Goal: Task Accomplishment & Management: Complete application form

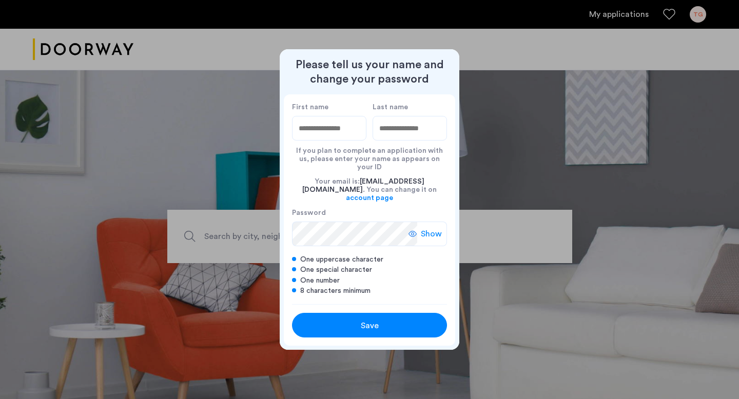
click at [342, 136] on input "First name" at bounding box center [329, 128] width 74 height 25
type input "*"
type input "****"
click at [424, 140] on input "Last name" at bounding box center [410, 128] width 74 height 25
type input "*****"
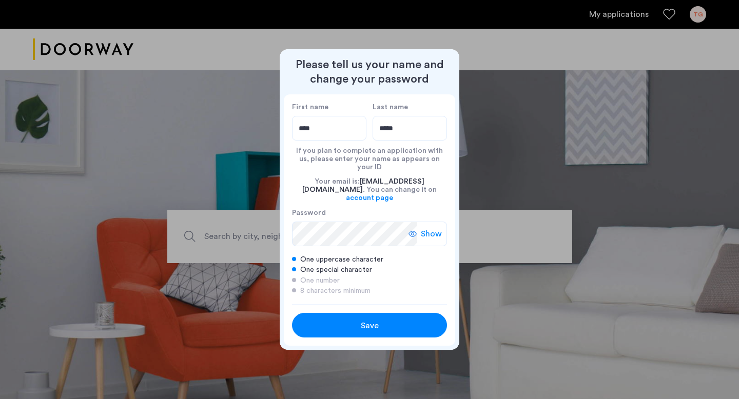
click at [355, 322] on div "Save" at bounding box center [369, 326] width 99 height 12
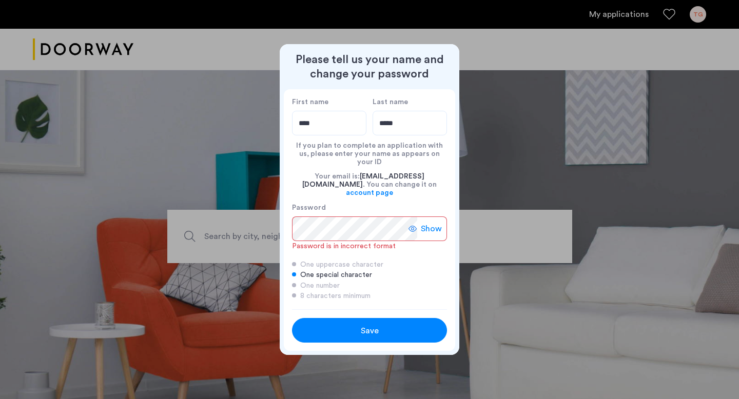
click at [400, 300] on div "First name **** Last name ***** If you plan to complete an application with us,…" at bounding box center [369, 199] width 171 height 220
click at [432, 223] on span "Show" at bounding box center [431, 229] width 21 height 12
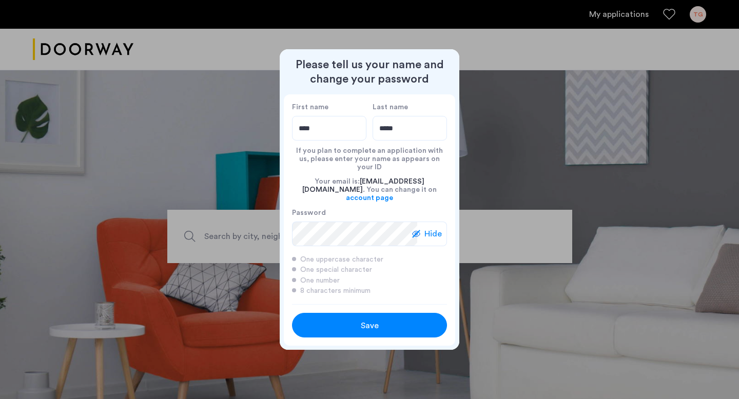
click at [343, 136] on input "****" at bounding box center [329, 128] width 74 height 25
type input "********"
click at [364, 322] on span "Save" at bounding box center [370, 326] width 18 height 12
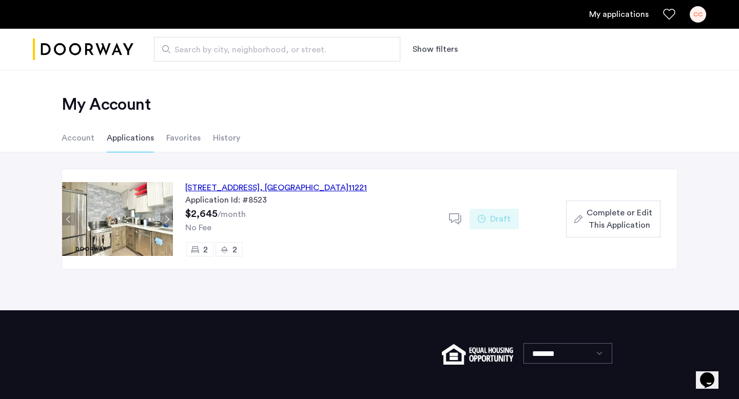
click at [206, 190] on div "334 Evergreen Avenue, Unit 4B, Brooklyn , NY 11221" at bounding box center [276, 188] width 182 height 12
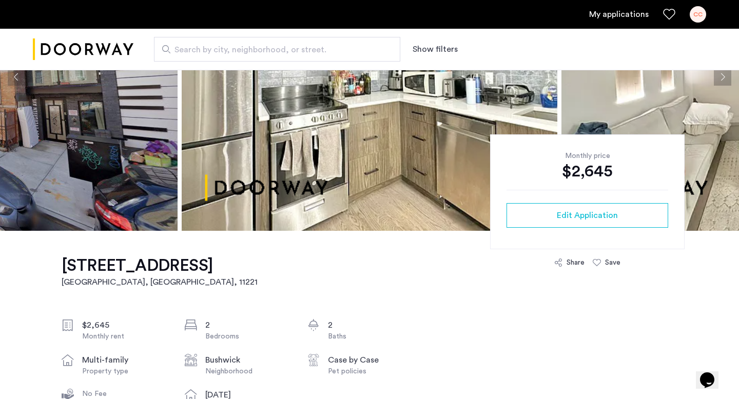
scroll to position [147, 0]
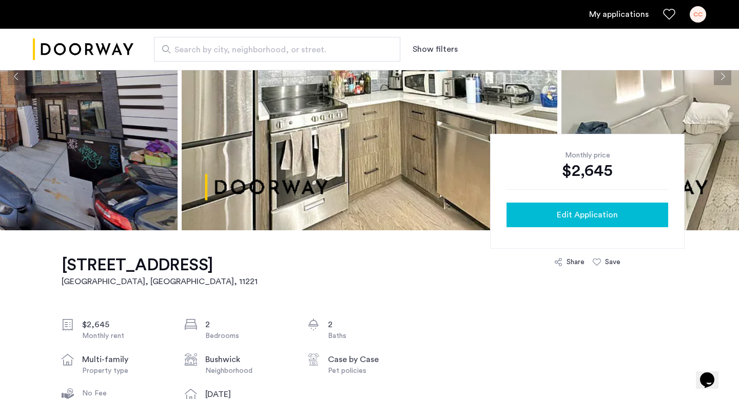
click at [598, 219] on span "Edit Application" at bounding box center [587, 215] width 61 height 12
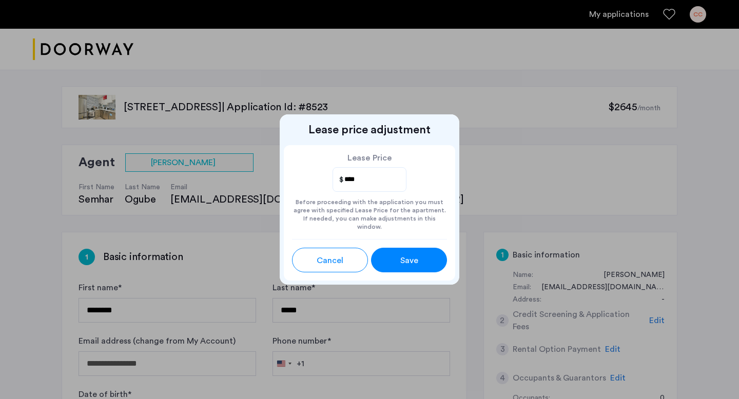
click at [425, 259] on div "Save" at bounding box center [409, 261] width 34 height 12
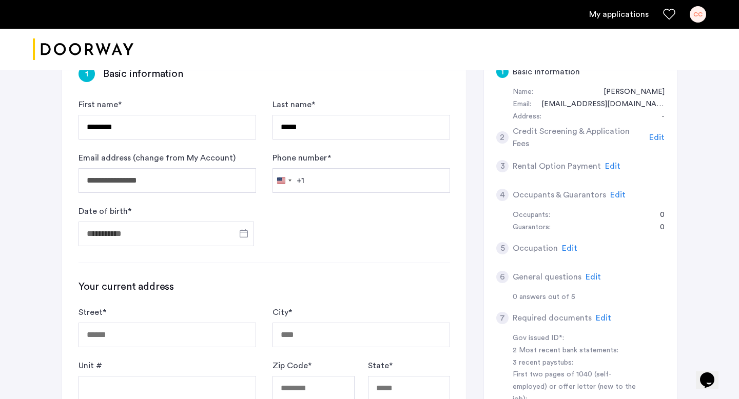
scroll to position [185, 0]
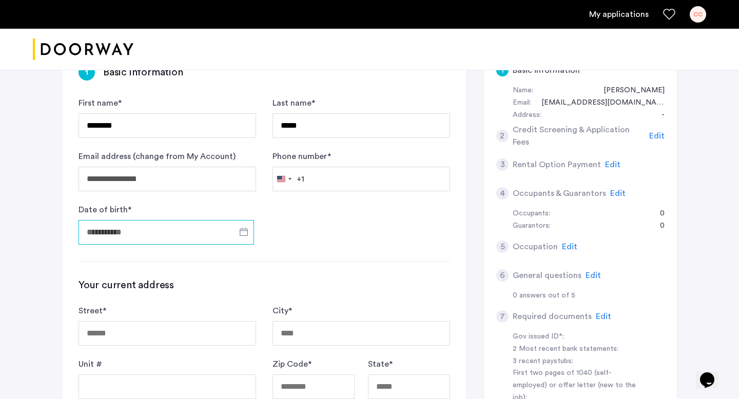
click at [227, 234] on input "Date of birth *" at bounding box center [167, 232] width 176 height 25
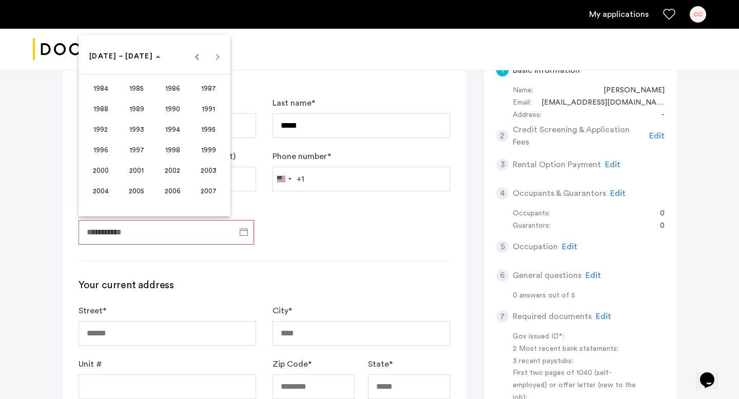
click at [177, 86] on span "1986" at bounding box center [173, 88] width 32 height 18
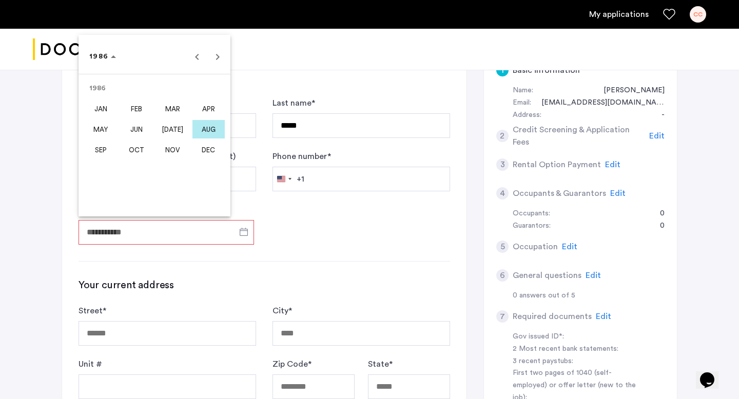
click at [135, 126] on span "JUN" at bounding box center [137, 129] width 32 height 18
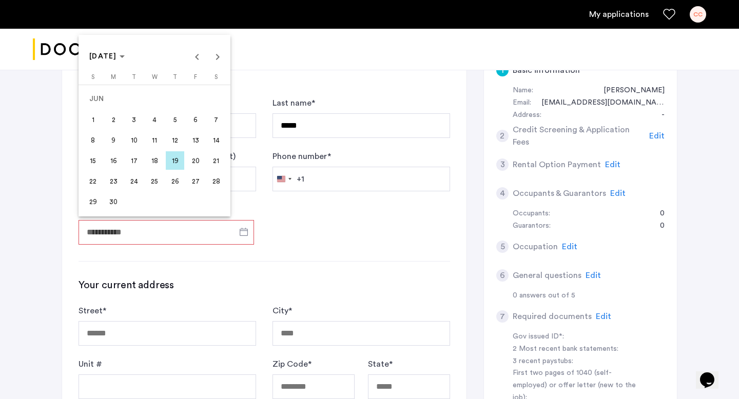
click at [154, 164] on span "18" at bounding box center [154, 160] width 18 height 18
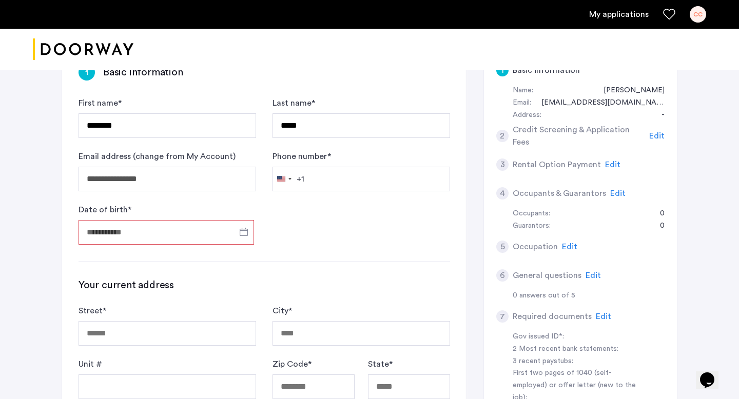
type input "**********"
click at [206, 329] on input "Street *" at bounding box center [168, 333] width 178 height 25
type input "**********"
type input "********"
type input "*****"
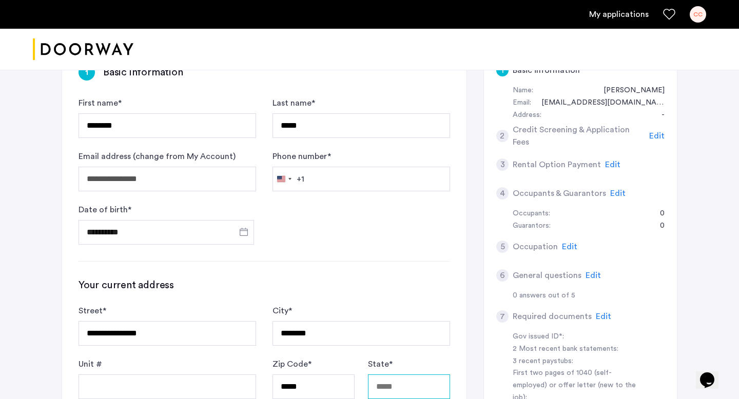
type input "**"
click at [352, 257] on div "**********" at bounding box center [264, 359] width 405 height 622
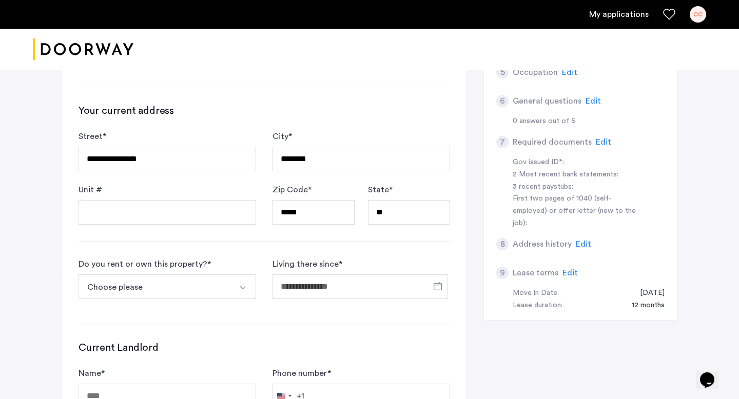
scroll to position [379, 0]
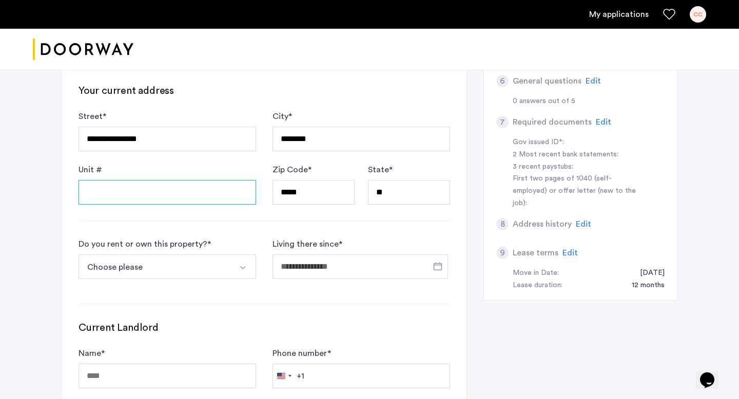
click at [194, 196] on input "Unit #" at bounding box center [168, 192] width 178 height 25
type input "***"
click at [230, 270] on button "Choose please" at bounding box center [156, 267] width 154 height 25
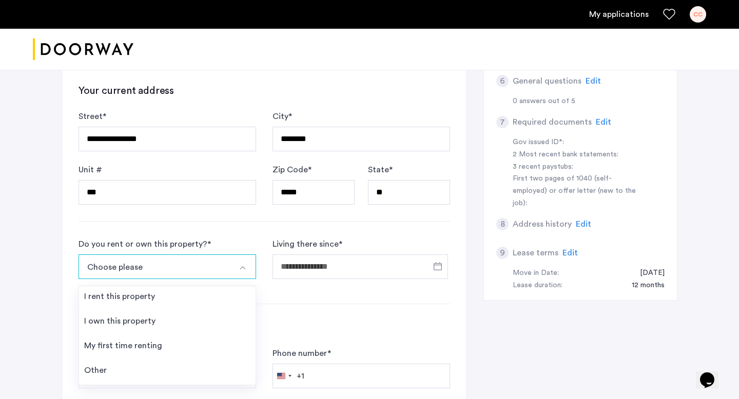
click at [45, 268] on div "**********" at bounding box center [369, 111] width 739 height 843
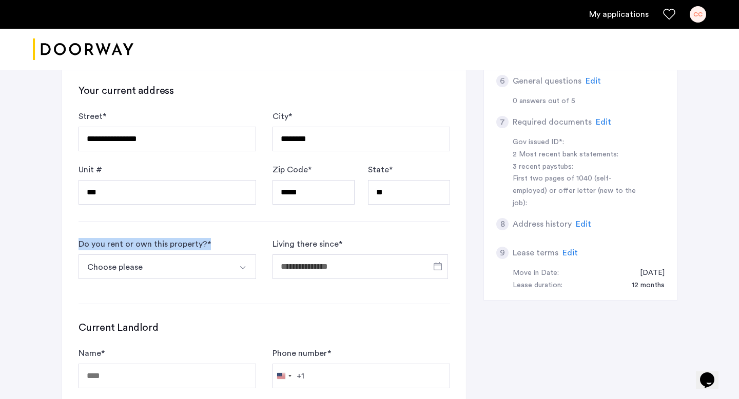
drag, startPoint x: 80, startPoint y: 243, endPoint x: 212, endPoint y: 243, distance: 132.0
click at [212, 243] on div "Do you rent or own this property? * Choose please I rent this property I own th…" at bounding box center [168, 262] width 178 height 49
click at [240, 272] on img "Select option" at bounding box center [243, 268] width 8 height 8
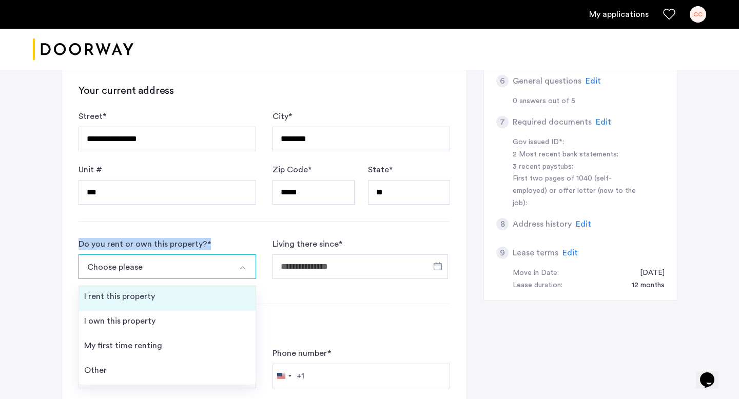
click at [176, 303] on li "I rent this property" at bounding box center [167, 298] width 177 height 25
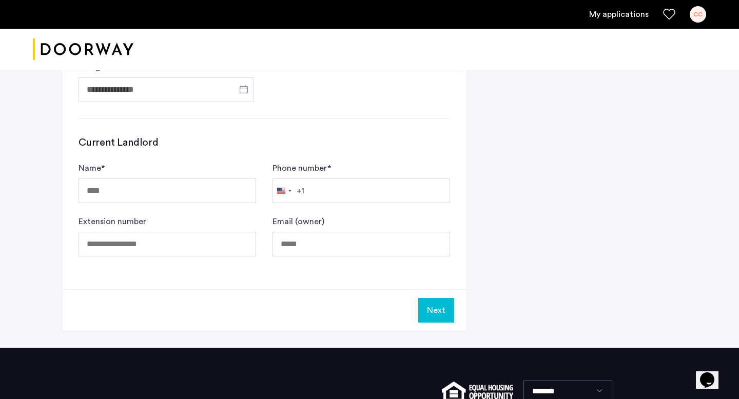
scroll to position [574, 0]
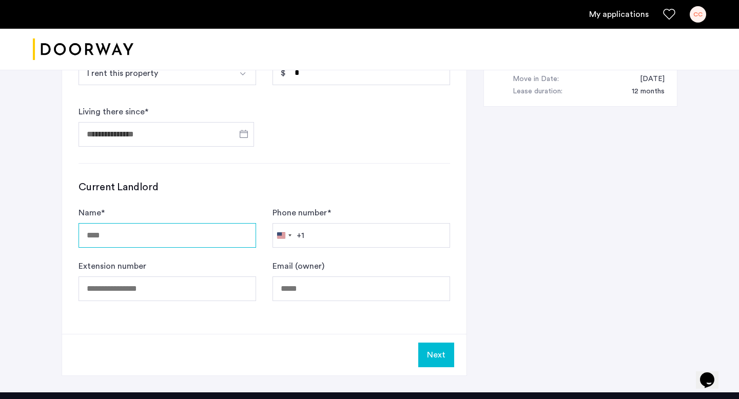
click at [218, 231] on input "Name *" at bounding box center [168, 235] width 178 height 25
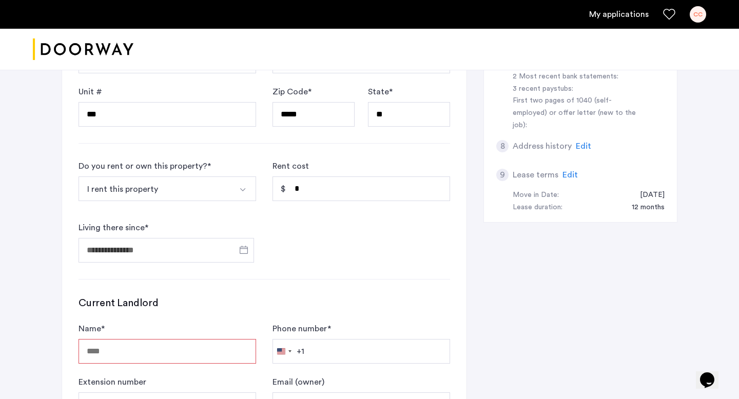
scroll to position [455, 0]
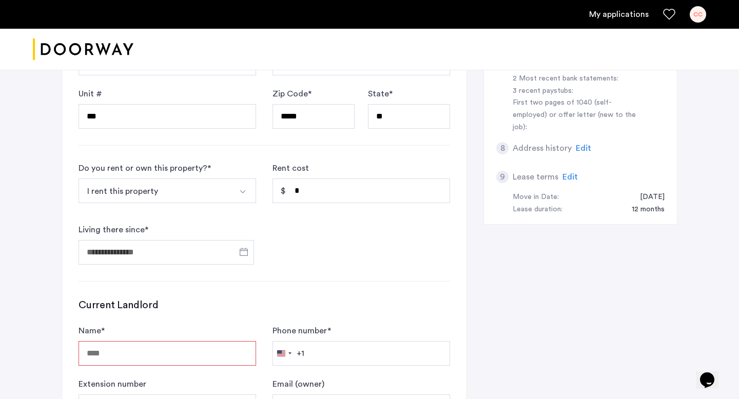
click at [239, 189] on img "Select option" at bounding box center [243, 192] width 8 height 8
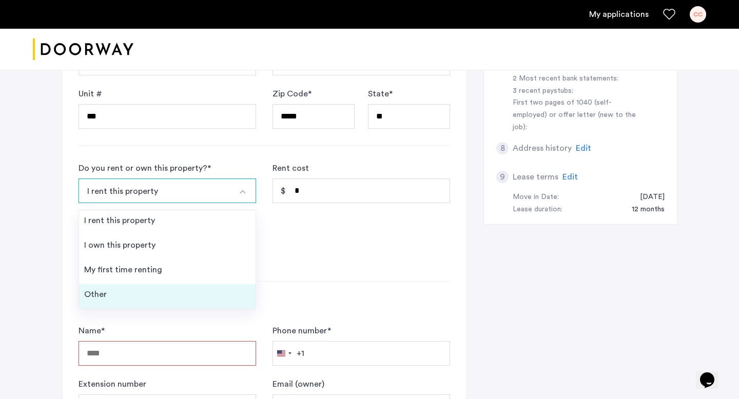
click at [151, 298] on li "Other" at bounding box center [167, 296] width 177 height 25
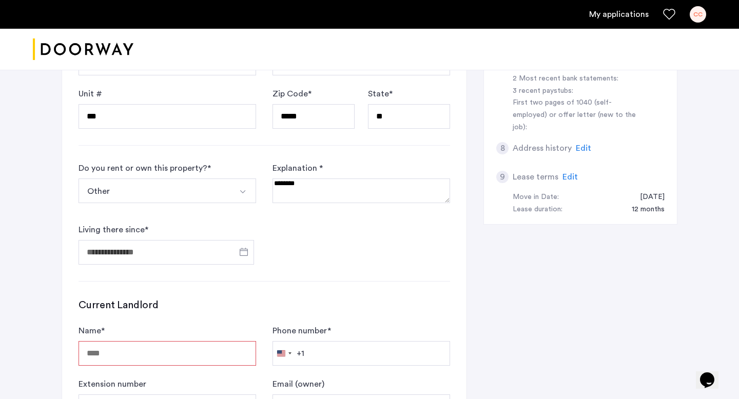
click at [318, 187] on textarea at bounding box center [362, 191] width 178 height 25
click at [204, 252] on input "Living there since *" at bounding box center [167, 252] width 176 height 25
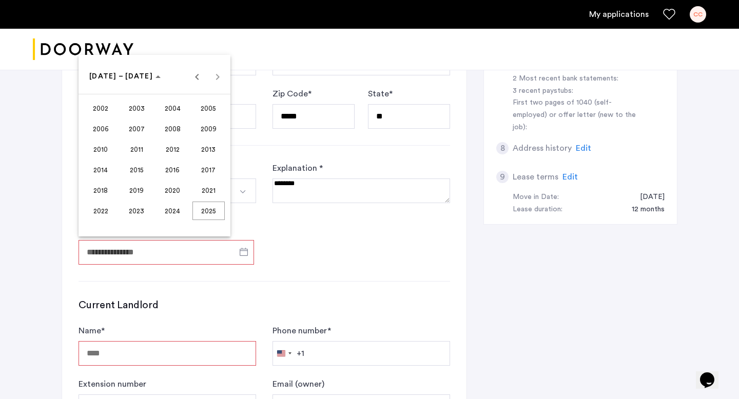
click at [332, 258] on div at bounding box center [369, 199] width 739 height 399
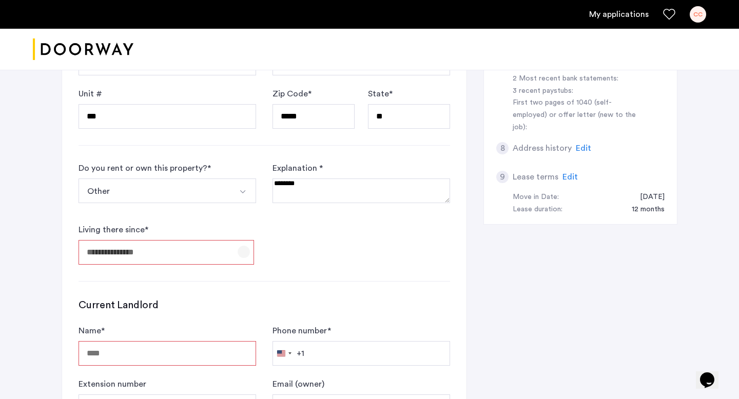
click at [237, 246] on span "Open calendar" at bounding box center [244, 252] width 25 height 25
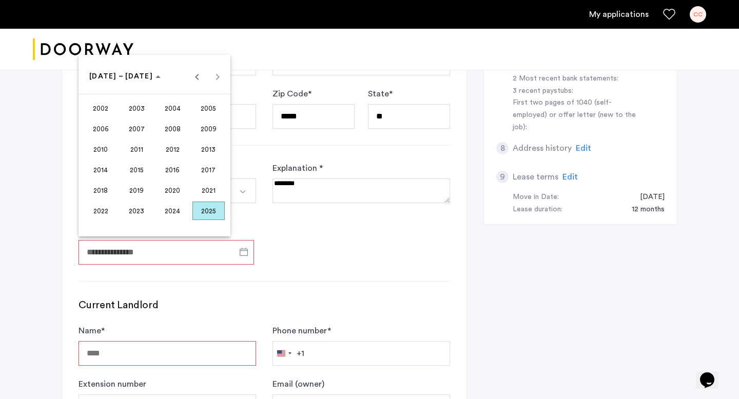
click at [175, 215] on span "2024" at bounding box center [173, 211] width 32 height 18
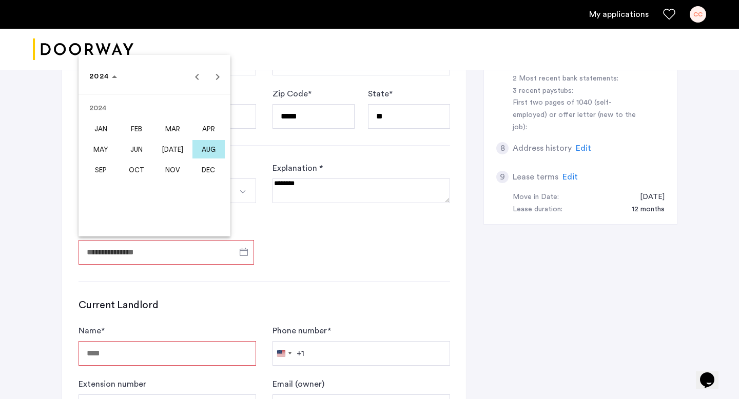
click at [214, 147] on span "AUG" at bounding box center [209, 149] width 32 height 18
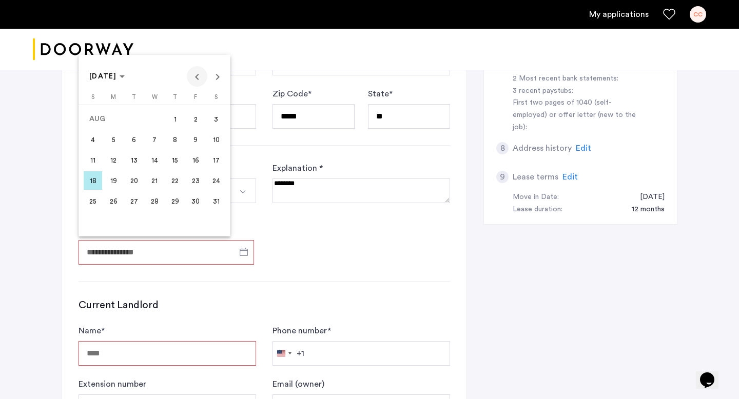
click at [197, 78] on span "Previous month" at bounding box center [197, 76] width 21 height 21
click at [97, 224] on span "28" at bounding box center [93, 222] width 18 height 18
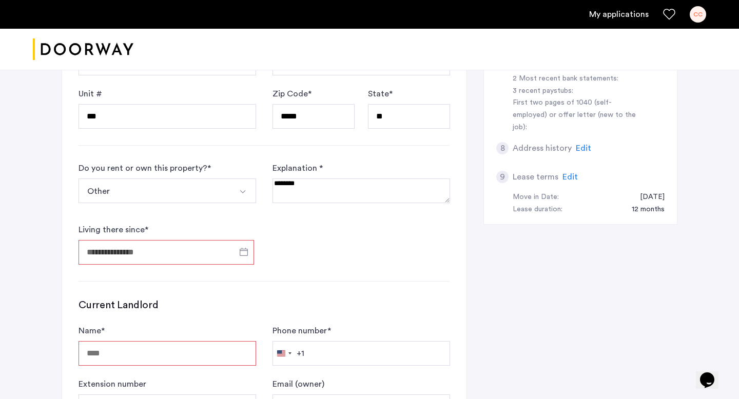
type input "**********"
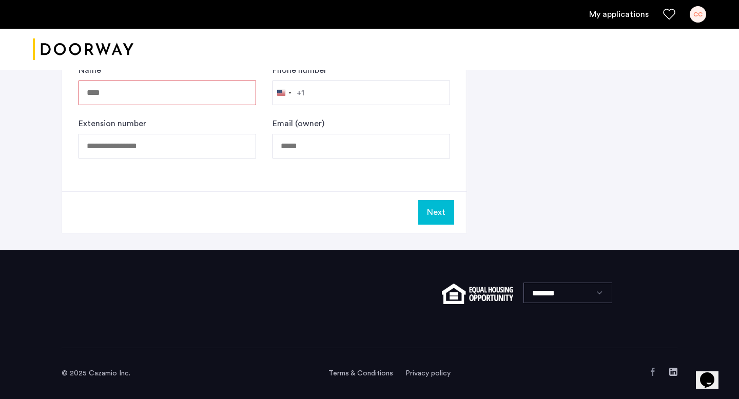
scroll to position [701, 0]
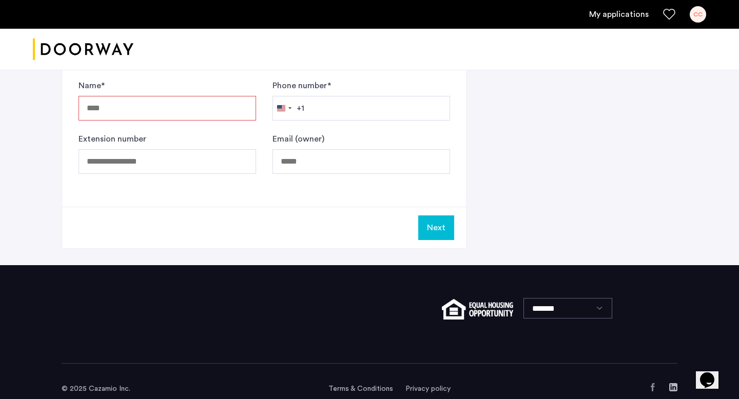
click at [435, 223] on button "Next" at bounding box center [436, 228] width 36 height 25
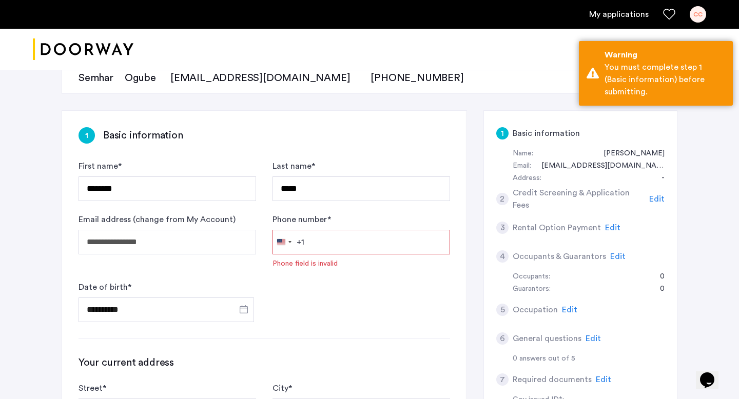
scroll to position [121, 0]
click at [657, 201] on span "Edit" at bounding box center [656, 200] width 15 height 8
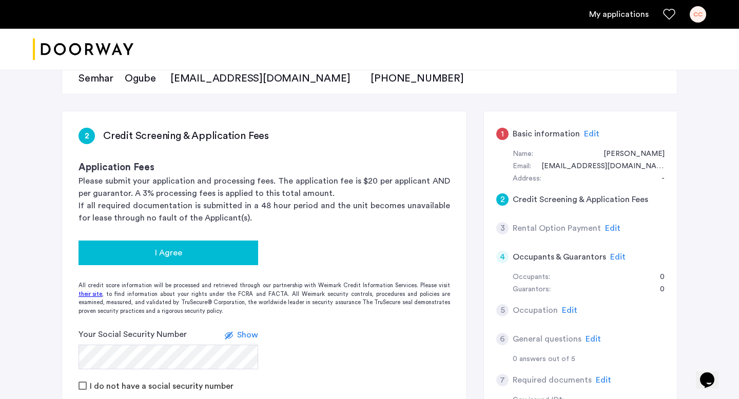
click at [202, 244] on button "I Agree" at bounding box center [169, 253] width 180 height 25
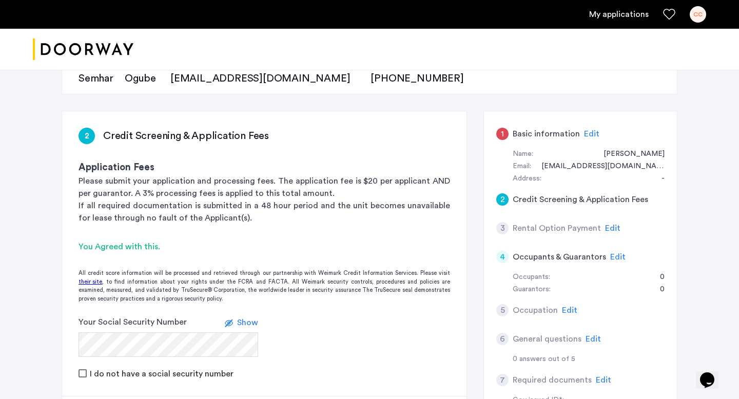
scroll to position [209, 0]
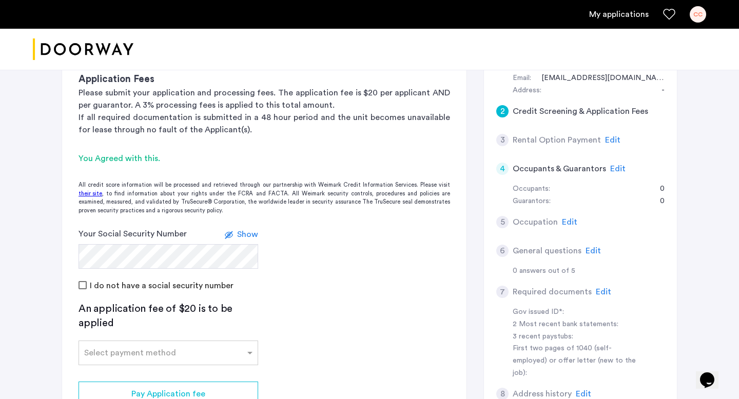
click at [398, 280] on div "I do not have a social security number" at bounding box center [265, 285] width 372 height 12
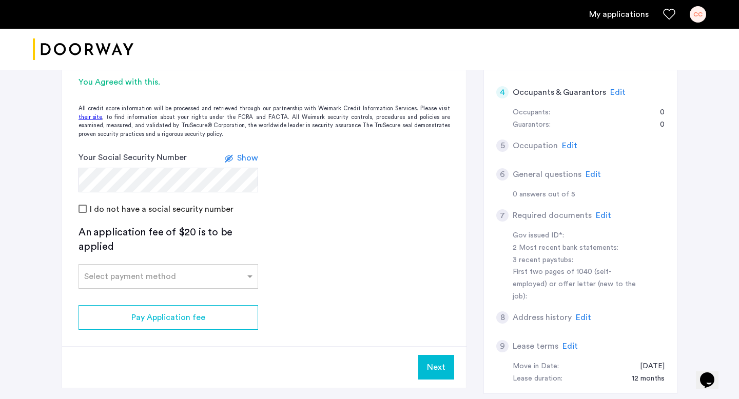
scroll to position [286, 0]
click at [226, 280] on div "Select payment method" at bounding box center [162, 276] width 166 height 12
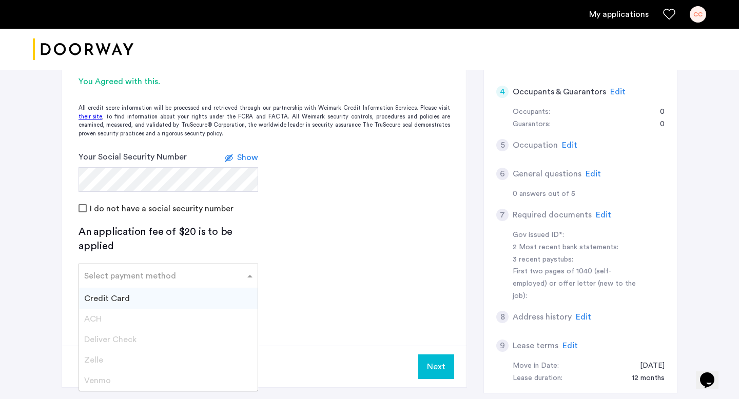
click at [298, 256] on app-credit-screening "2 Credit Screening & Application Fees Application Fees Please submit your appli…" at bounding box center [264, 167] width 405 height 442
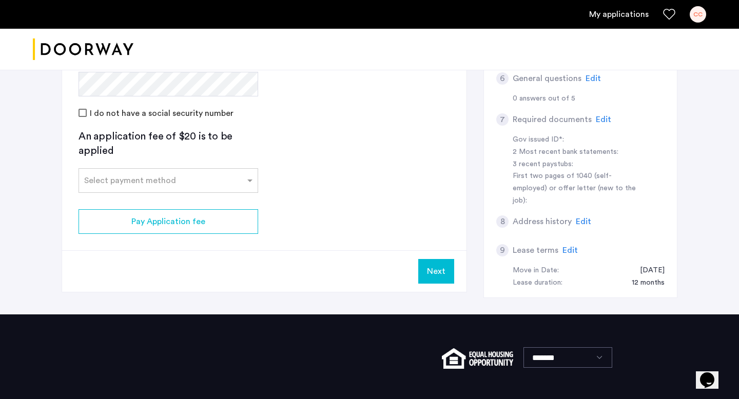
scroll to position [383, 0]
click at [443, 266] on button "Next" at bounding box center [436, 271] width 36 height 25
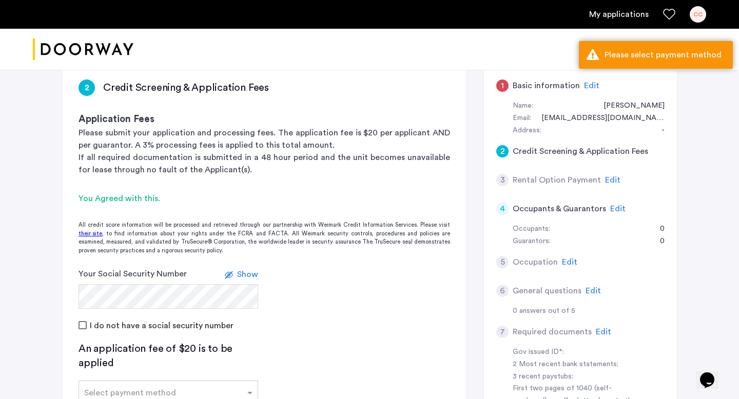
scroll to position [171, 0]
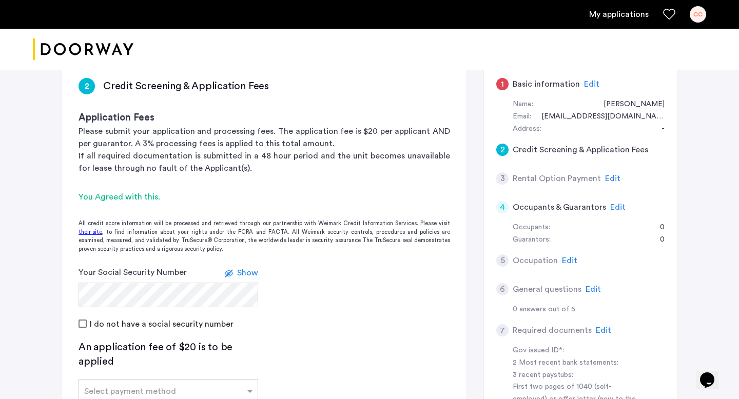
click at [610, 178] on span "Edit" at bounding box center [612, 179] width 15 height 8
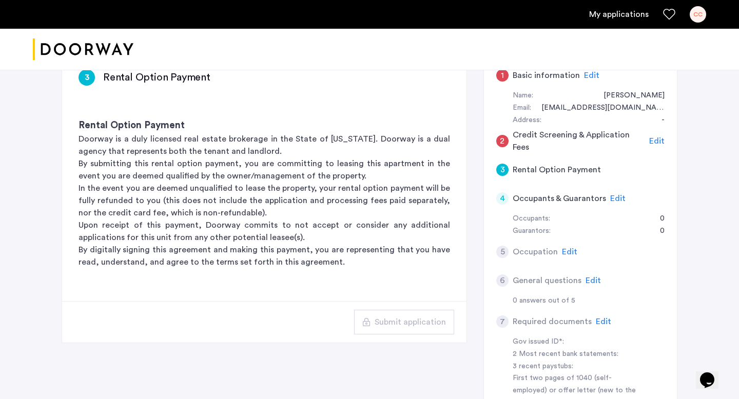
scroll to position [174, 0]
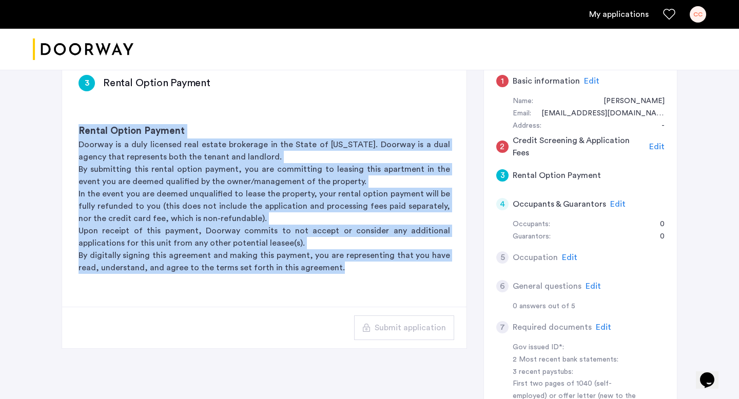
drag, startPoint x: 79, startPoint y: 129, endPoint x: 351, endPoint y: 274, distance: 307.8
click at [351, 274] on div "Rental Option Payment Doorway is a duly licensed real estate brokerage in the S…" at bounding box center [264, 199] width 405 height 183
click at [446, 129] on h3 "Rental Option Payment" at bounding box center [265, 131] width 372 height 14
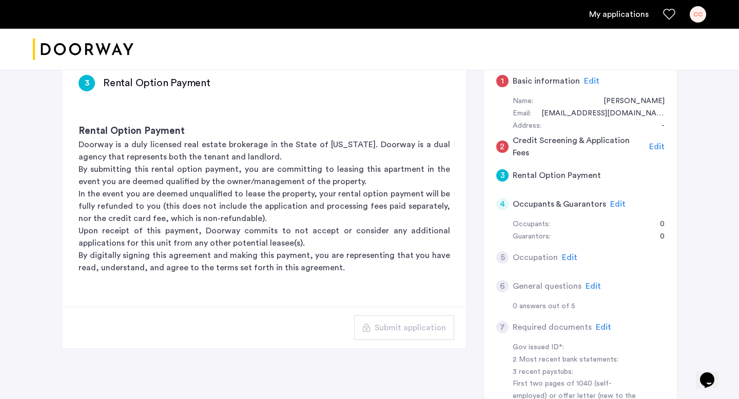
click at [386, 290] on div "Rental Option Payment Doorway is a duly licensed real estate brokerage in the S…" at bounding box center [264, 199] width 405 height 183
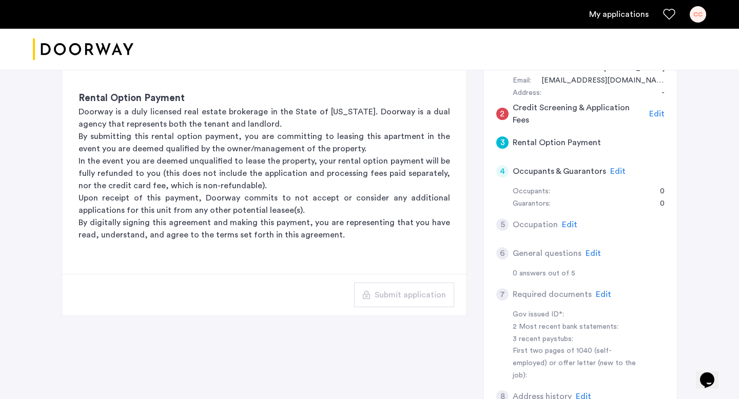
scroll to position [237, 0]
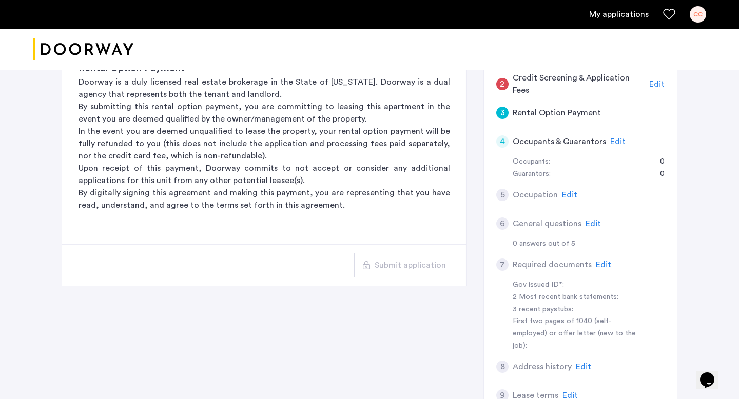
click at [308, 183] on p "Upon receipt of this payment, Doorway commits to not accept or consider any add…" at bounding box center [265, 174] width 372 height 25
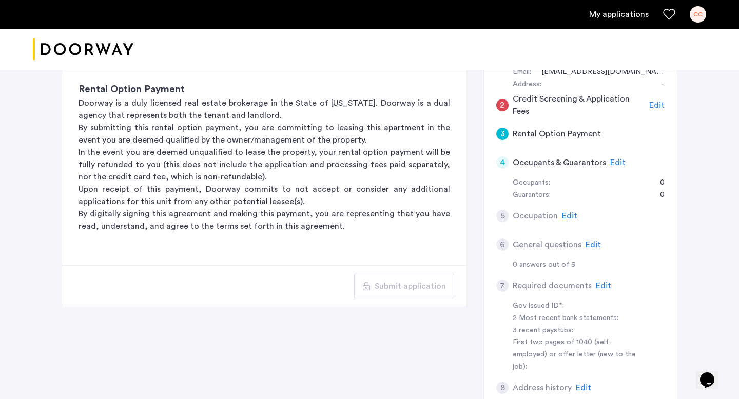
scroll to position [166, 0]
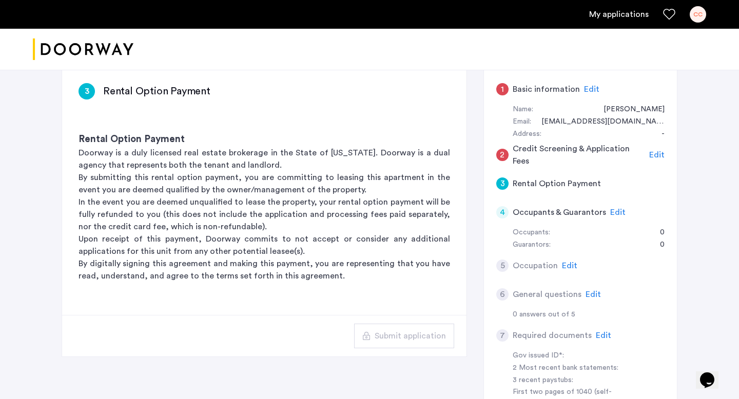
click at [566, 266] on span "Edit" at bounding box center [569, 266] width 15 height 8
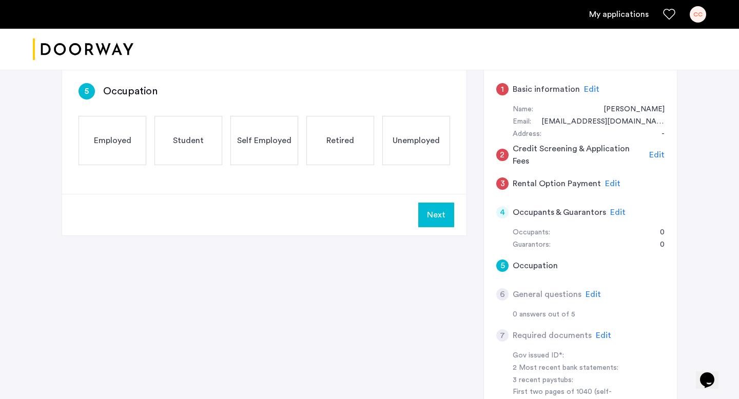
click at [125, 142] on span "Employed" at bounding box center [112, 141] width 37 height 12
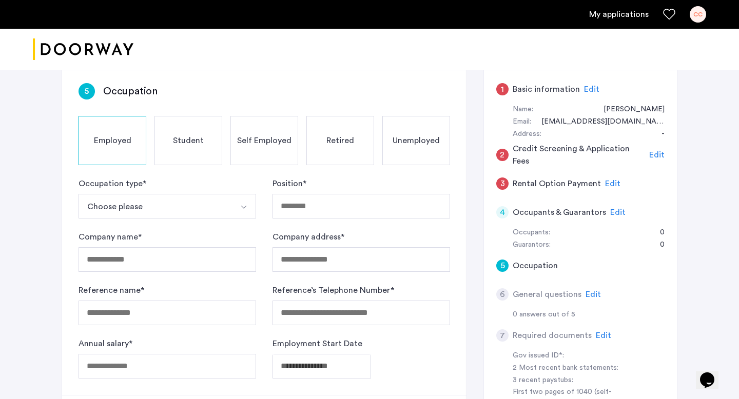
click at [239, 201] on button "Select option" at bounding box center [244, 206] width 25 height 25
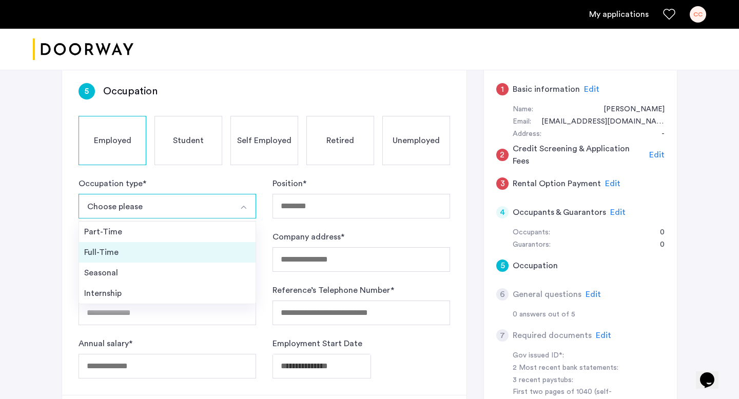
click at [202, 260] on li "Full-Time" at bounding box center [167, 252] width 177 height 21
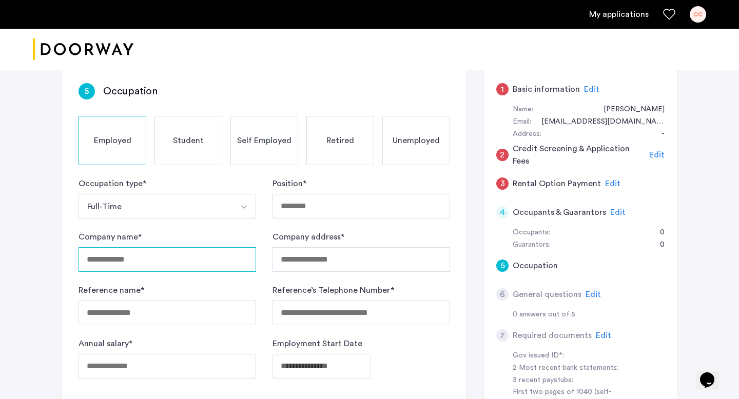
click at [216, 267] on input "Company name *" at bounding box center [168, 259] width 178 height 25
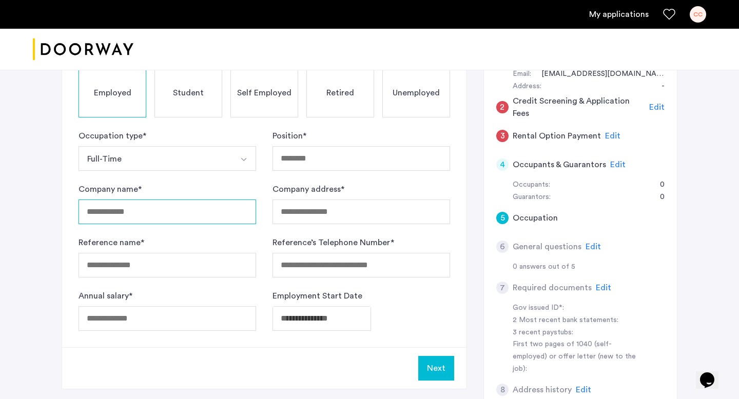
scroll to position [215, 0]
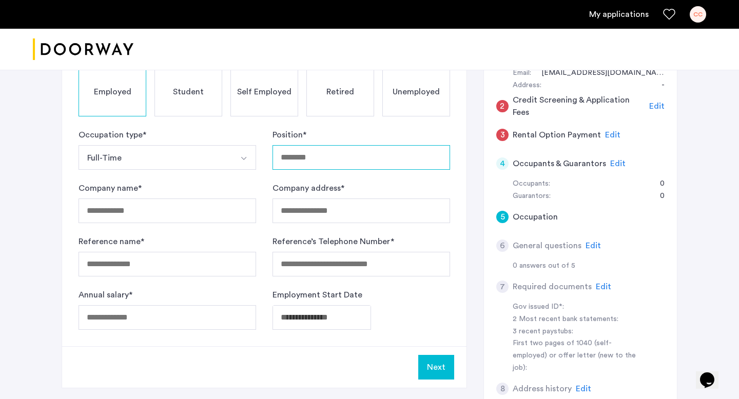
click at [357, 164] on input "Position *" at bounding box center [362, 157] width 178 height 25
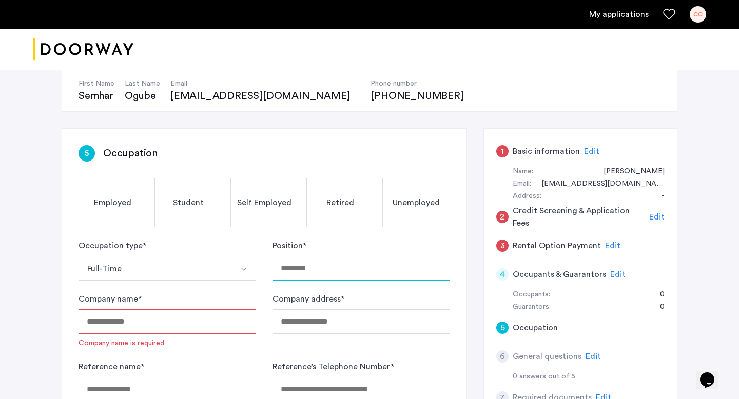
scroll to position [0, 0]
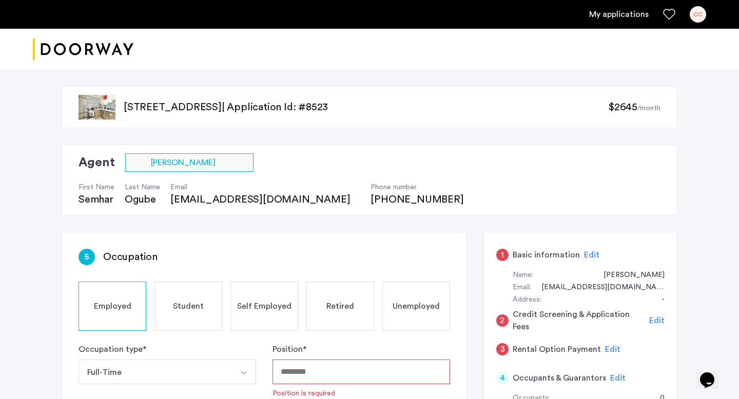
copy div "334 Evergreen Avenue, Unit 4B, Brooklyn, NY 11221 | Application Id: #8523 $2645…"
drag, startPoint x: 679, startPoint y: 109, endPoint x: 380, endPoint y: 98, distance: 299.5
click at [380, 98] on div "334 Evergreen Avenue, Unit 4B, Brooklyn, NY 11221 | Application Id: #8523 $2645…" at bounding box center [369, 383] width 647 height 627
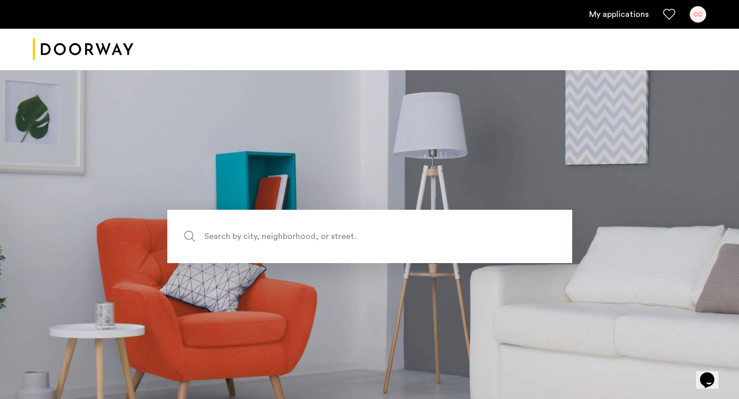
click at [99, 48] on img "Cazamio logo" at bounding box center [83, 49] width 101 height 39
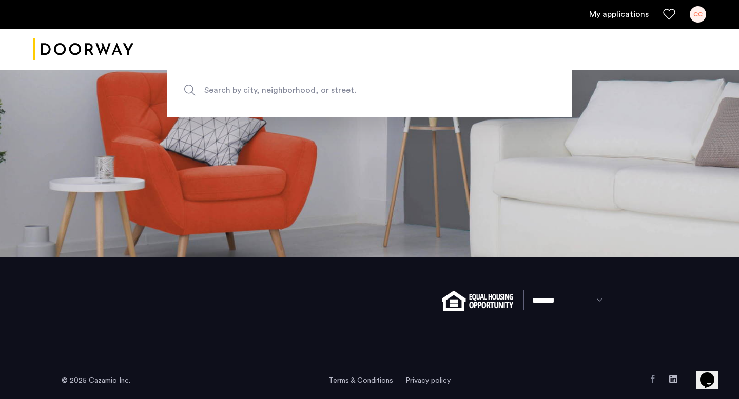
scroll to position [154, 0]
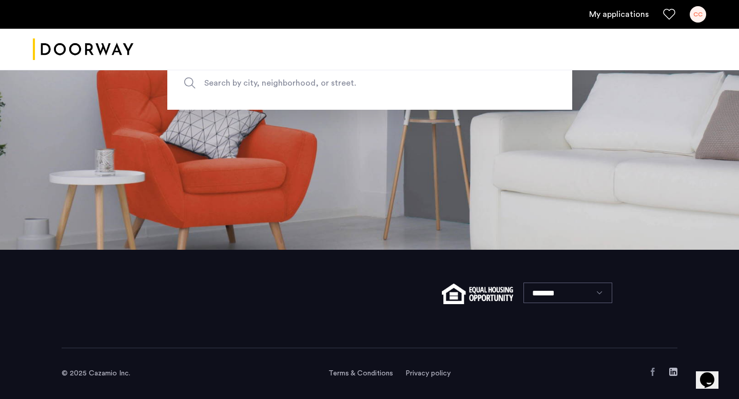
click at [584, 297] on select "*******" at bounding box center [568, 293] width 89 height 21
click at [609, 199] on section "Search by city, neighborhood, or street." at bounding box center [369, 83] width 739 height 334
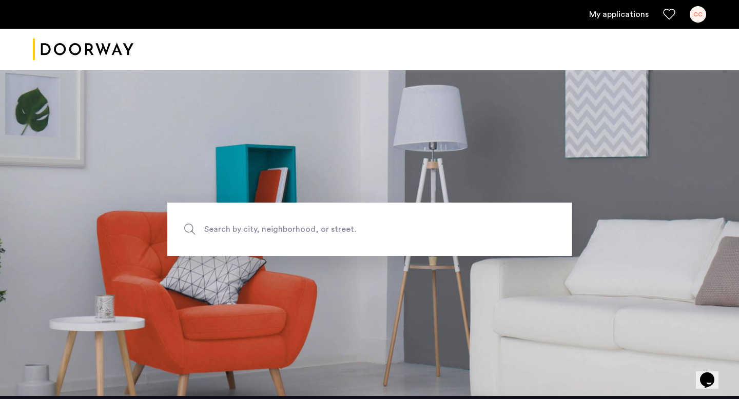
scroll to position [0, 0]
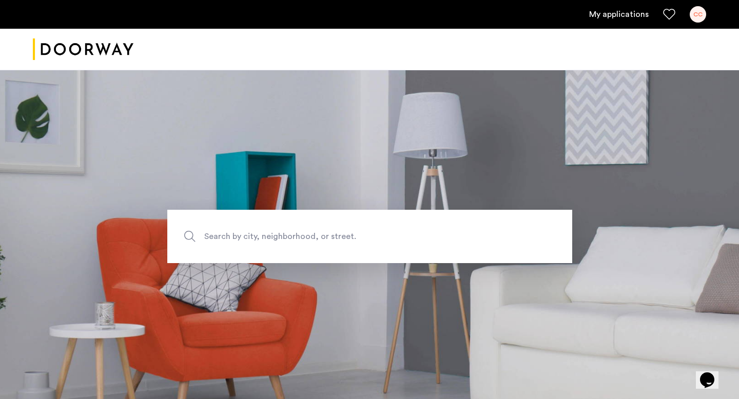
click at [619, 13] on link "My applications" at bounding box center [619, 14] width 60 height 12
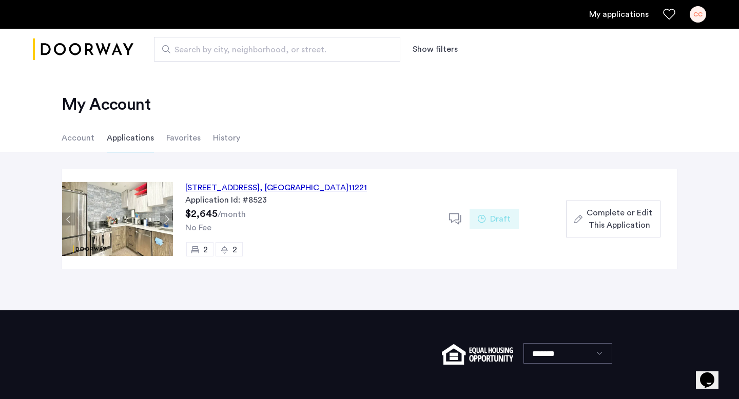
click at [619, 13] on link "My applications" at bounding box center [619, 14] width 60 height 12
click at [73, 140] on li "Account" at bounding box center [78, 138] width 33 height 29
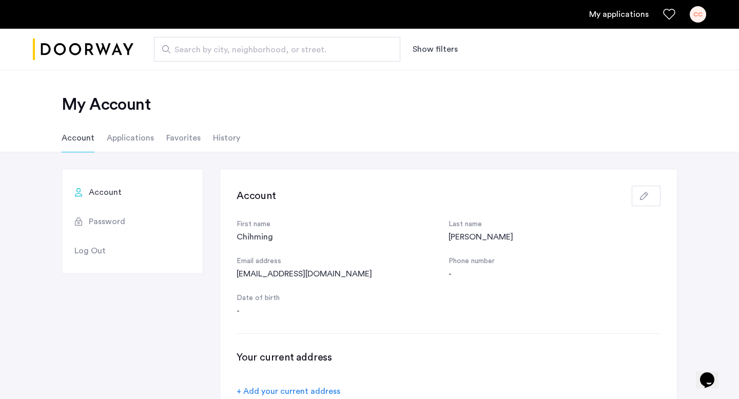
click at [227, 136] on li "History" at bounding box center [226, 138] width 27 height 29
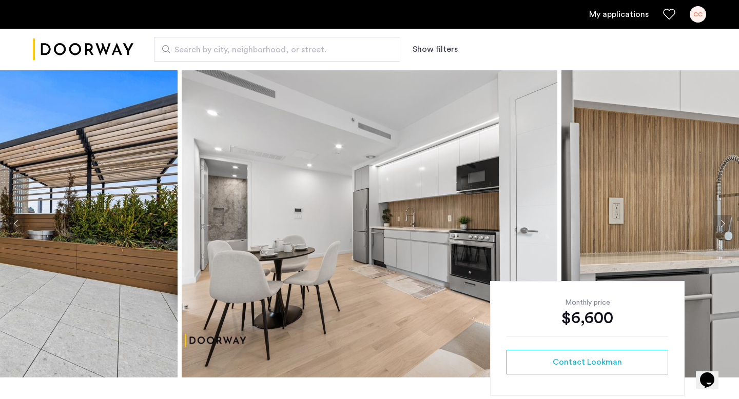
click at [89, 48] on img "Cazamio logo" at bounding box center [83, 49] width 101 height 39
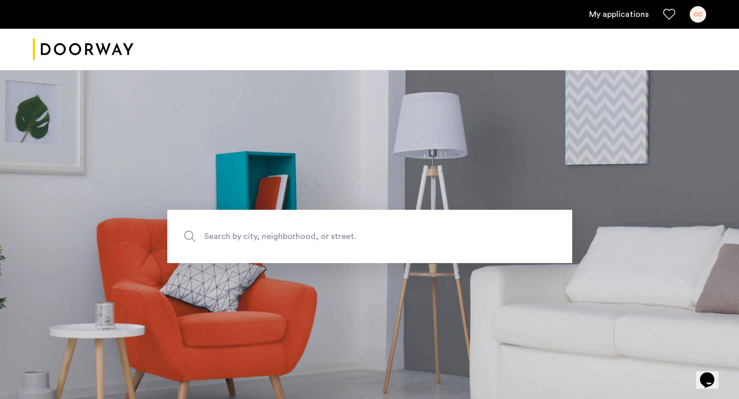
click at [237, 230] on span "Search by city, neighborhood, or street." at bounding box center [345, 237] width 283 height 14
click at [237, 230] on input "Search by city, neighborhood, or street." at bounding box center [369, 236] width 405 height 53
type input "**********"
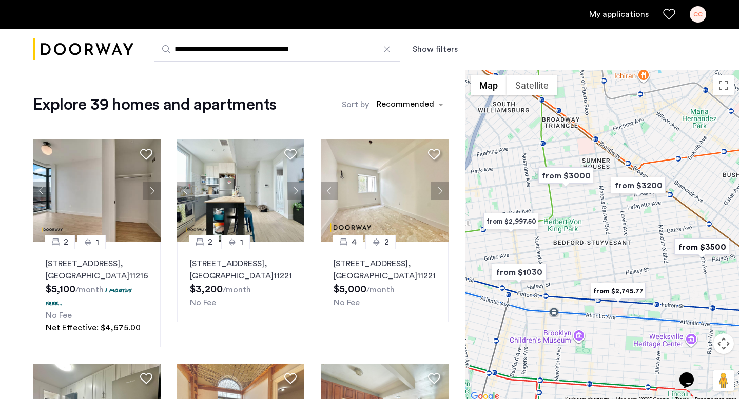
click at [442, 51] on button "Show filters" at bounding box center [435, 49] width 45 height 12
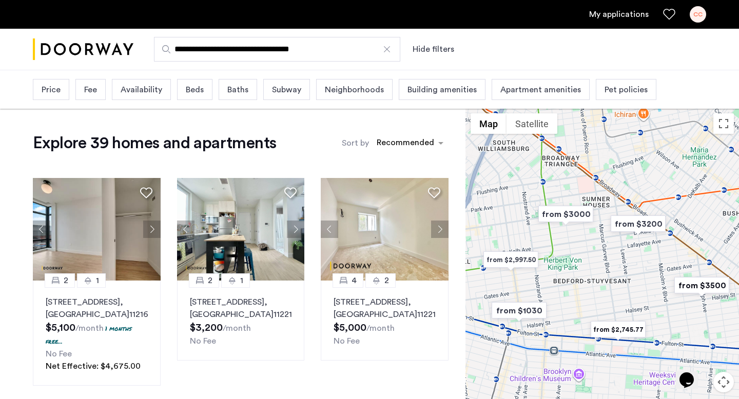
click at [197, 89] on span "Beds" at bounding box center [195, 90] width 18 height 12
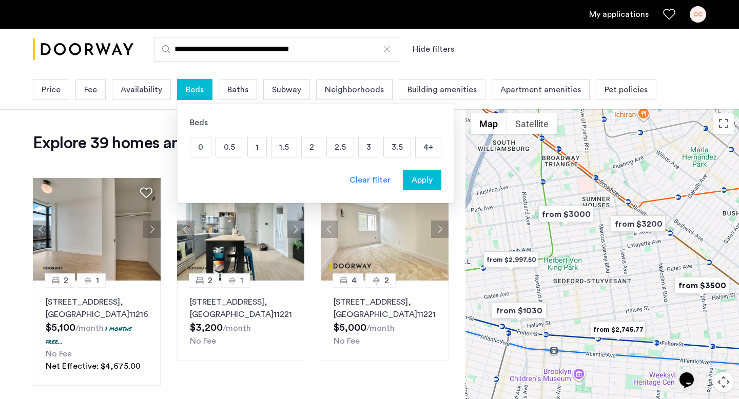
click at [312, 147] on p "2" at bounding box center [312, 148] width 20 height 20
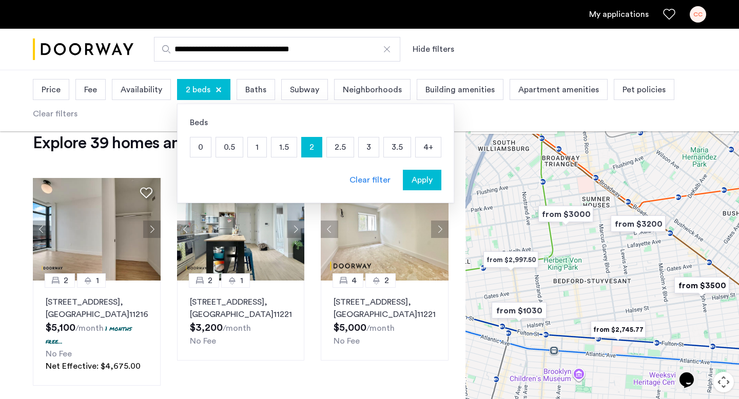
click at [258, 86] on span "Baths" at bounding box center [255, 90] width 21 height 12
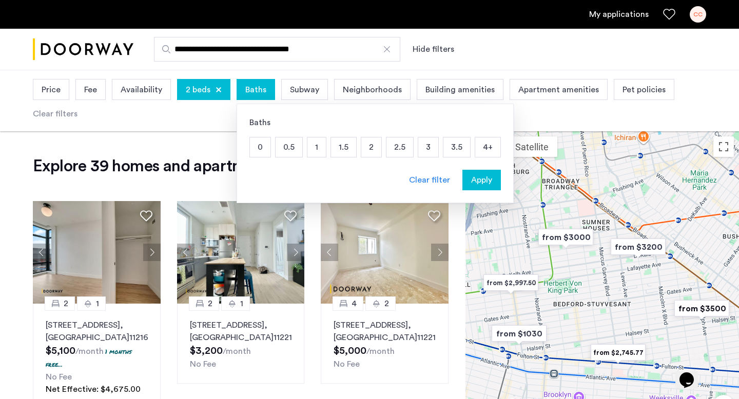
click at [369, 150] on p "2" at bounding box center [371, 148] width 20 height 20
click at [485, 185] on span "Apply" at bounding box center [481, 180] width 21 height 12
